Goal: Navigation & Orientation: Find specific page/section

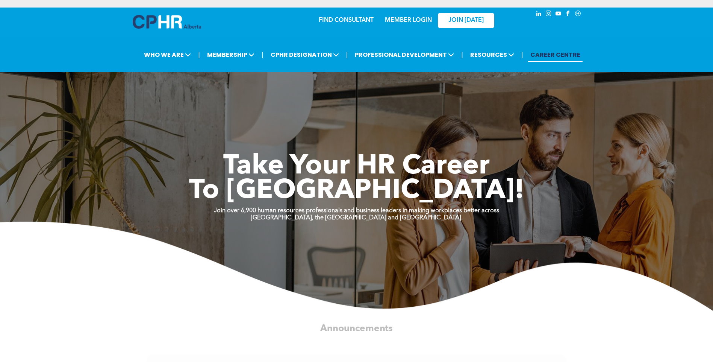
click at [400, 18] on link "MEMBER LOGIN" at bounding box center [408, 20] width 47 height 6
click at [395, 18] on link "MEMBER LOGIN" at bounding box center [408, 20] width 47 height 6
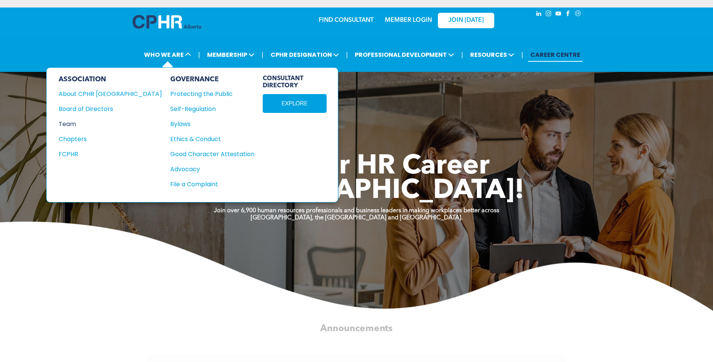
drag, startPoint x: 68, startPoint y: 124, endPoint x: 98, endPoint y: 124, distance: 29.7
click at [68, 124] on div "Team" at bounding box center [105, 123] width 93 height 9
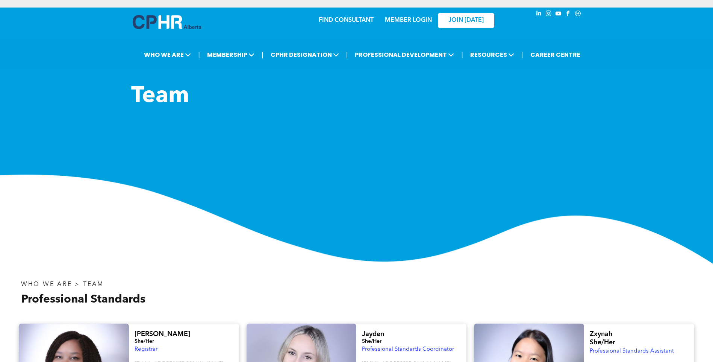
click at [389, 20] on link "MEMBER LOGIN" at bounding box center [408, 20] width 47 height 6
click at [406, 23] on link "MEMBER LOGIN" at bounding box center [408, 20] width 47 height 6
